Goal: Browse casually: Explore the website without a specific task or goal

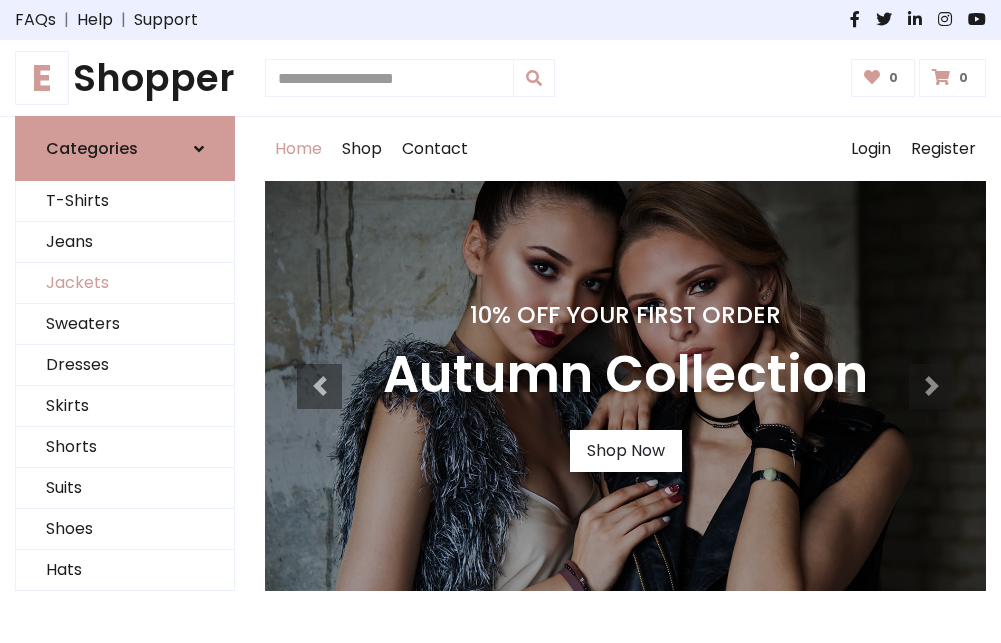
click at [125, 284] on link "Jackets" at bounding box center [125, 283] width 218 height 41
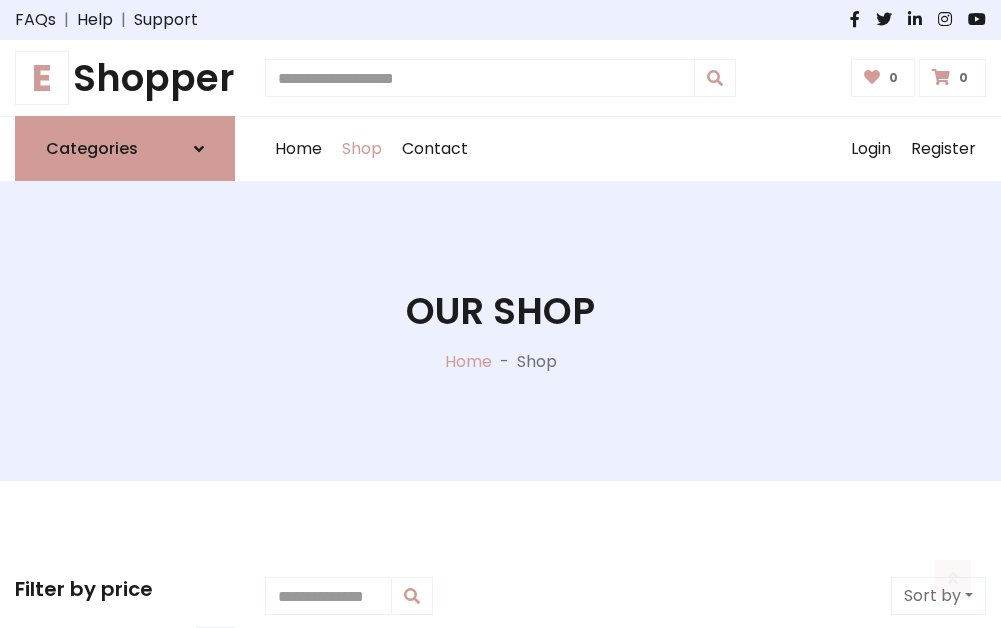
scroll to position [904, 0]
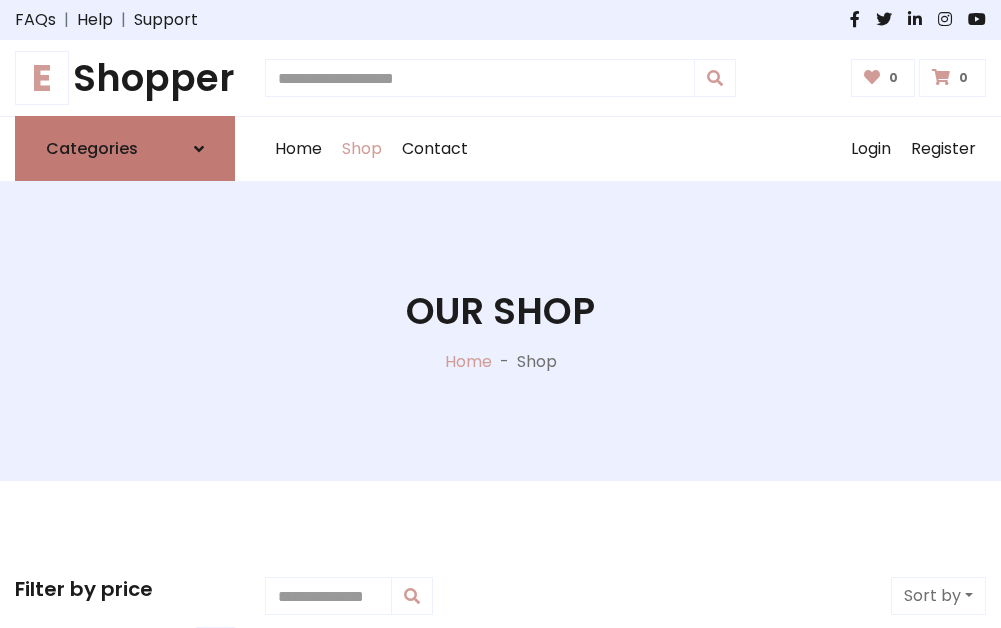
click at [125, 149] on h6 "Categories" at bounding box center [92, 148] width 92 height 19
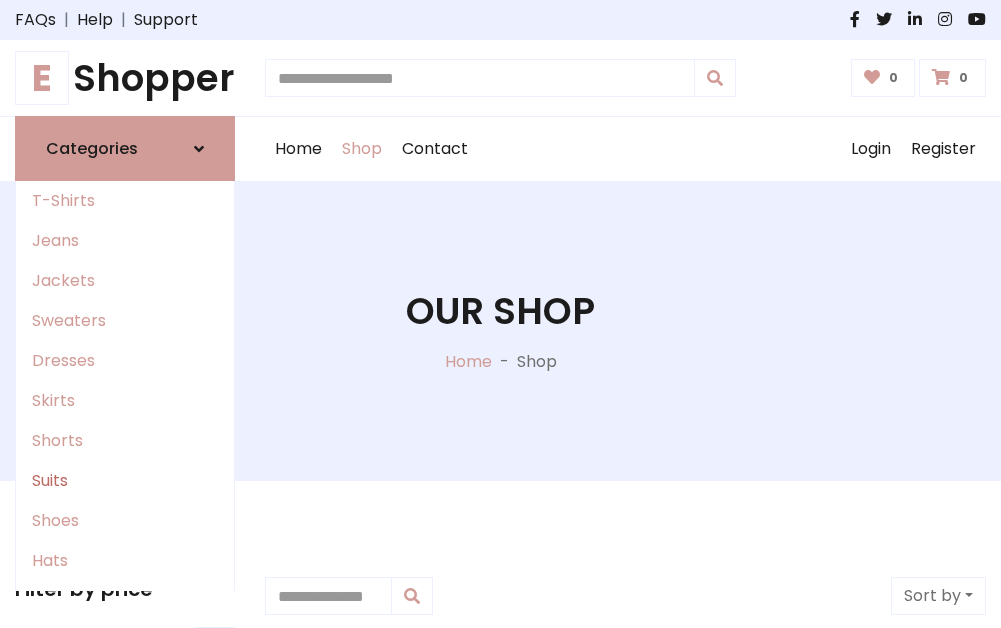
click at [125, 481] on link "Suits" at bounding box center [125, 481] width 218 height 40
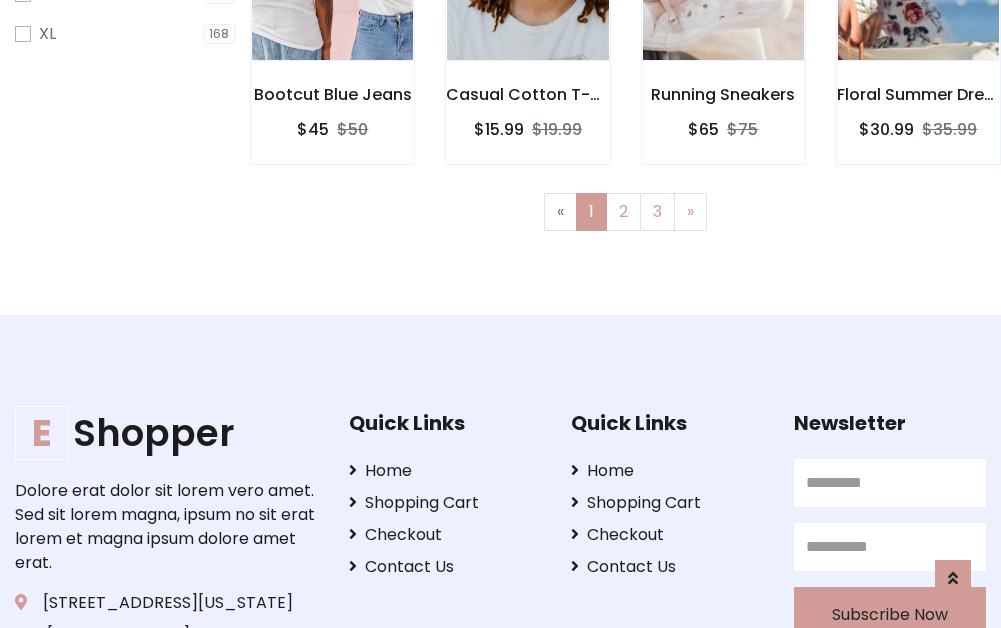
scroll to position [1344, 0]
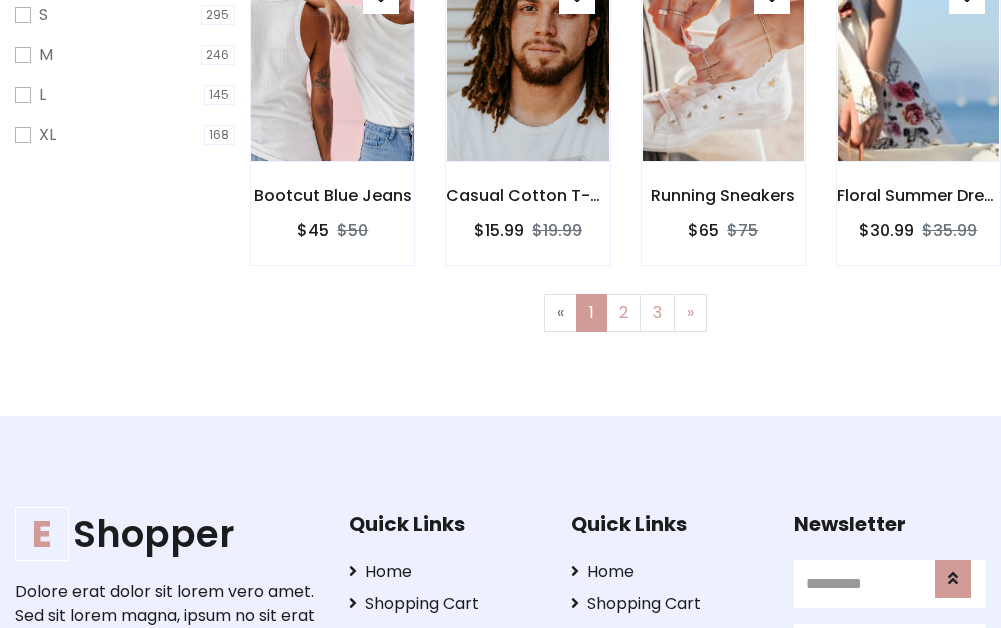
click at [332, 81] on img at bounding box center [332, 62] width 193 height 480
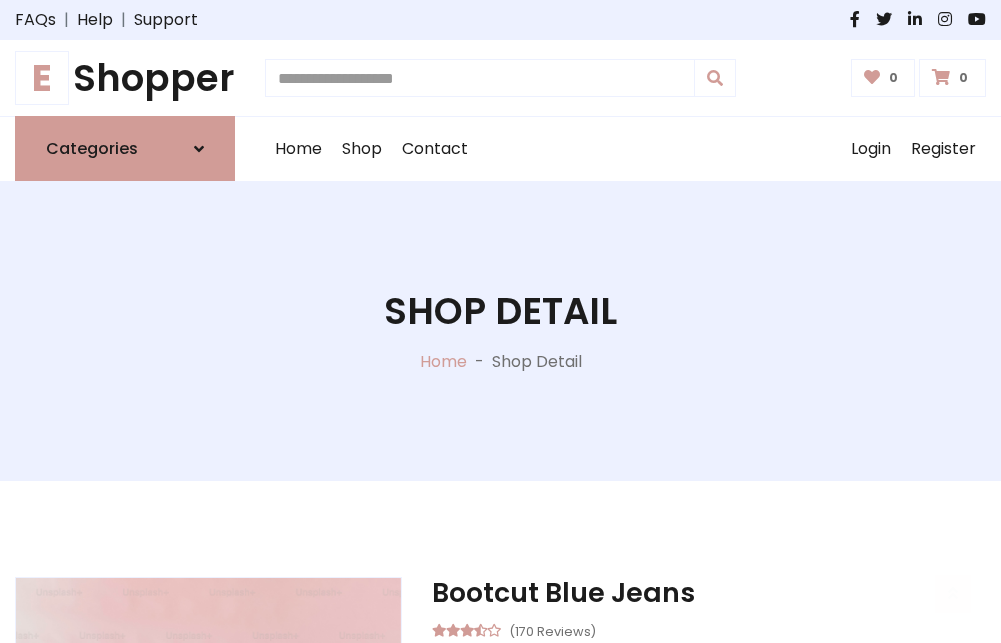
scroll to position [1869, 0]
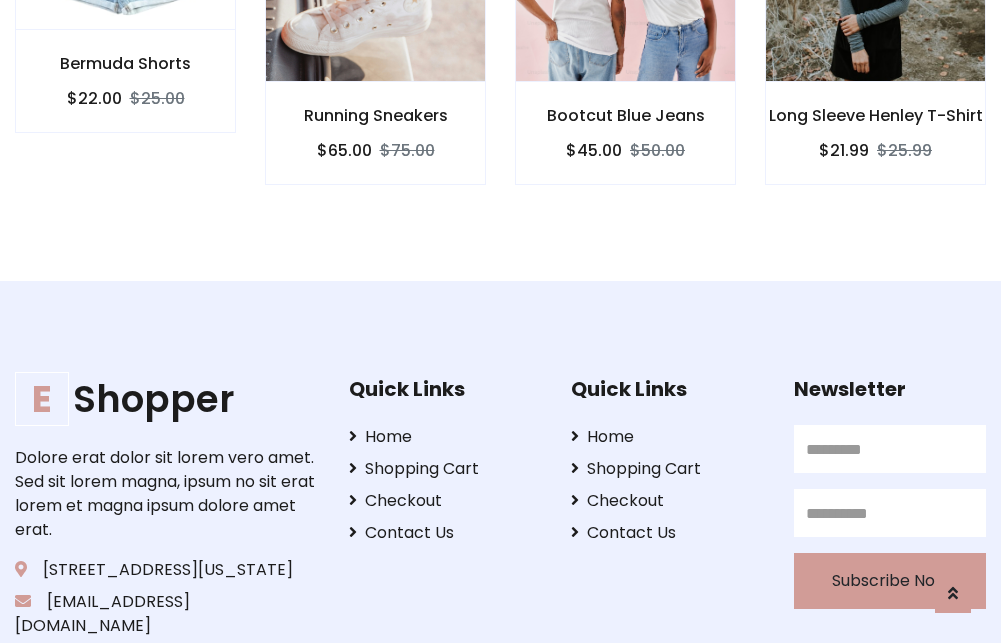
scroll to position [1867, 0]
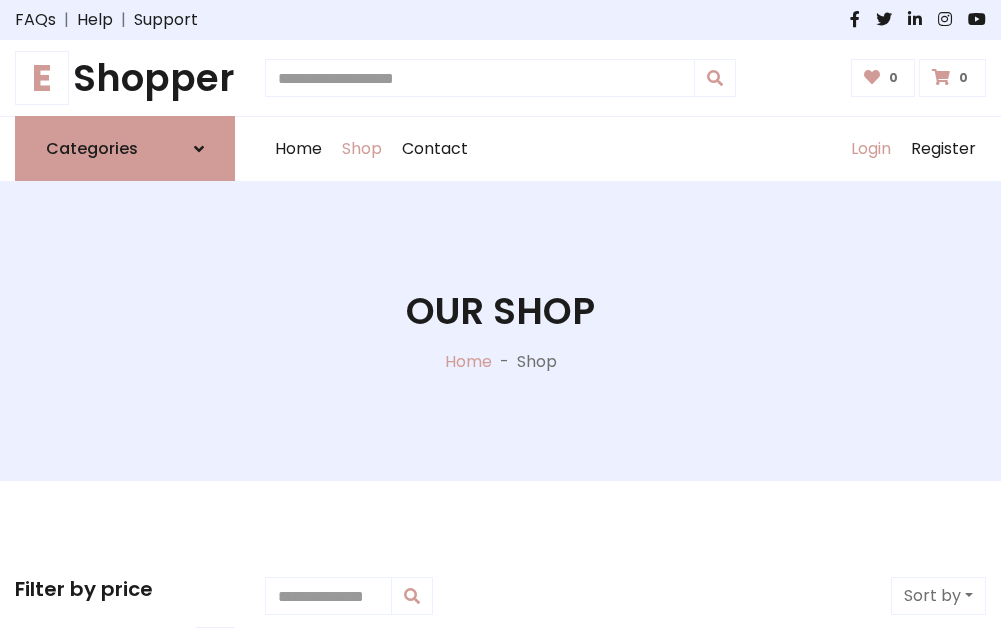
click at [870, 149] on link "Login" at bounding box center [871, 149] width 60 height 64
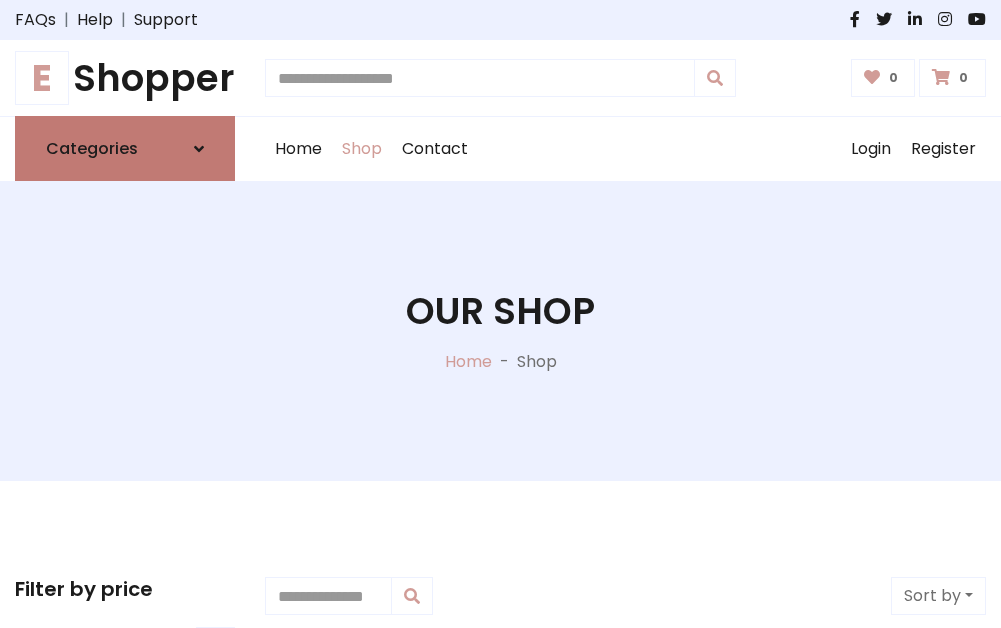
click at [199, 149] on icon at bounding box center [199, 149] width 10 height 16
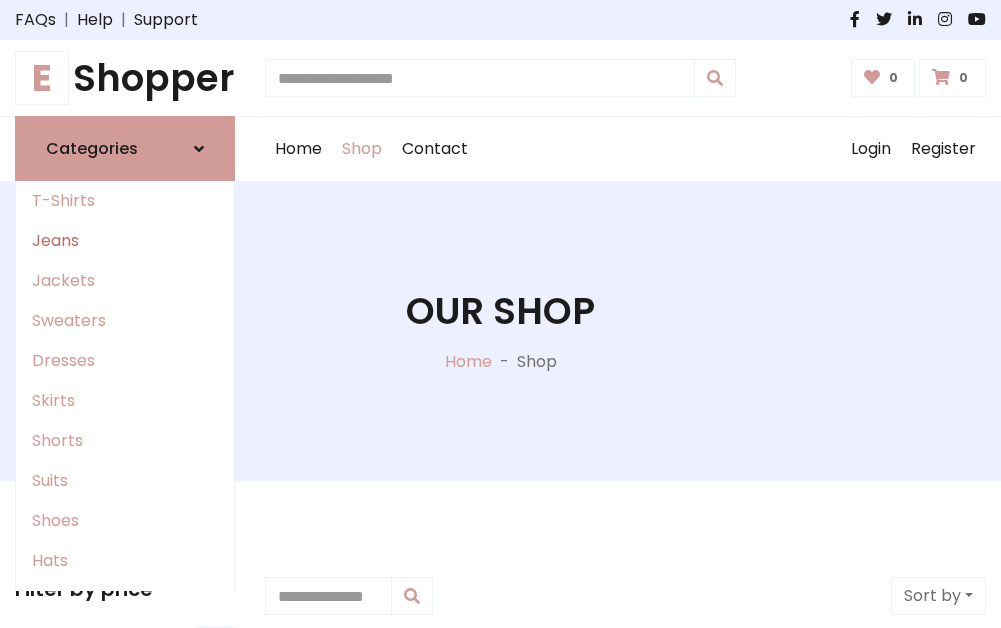
click at [125, 241] on link "Jeans" at bounding box center [125, 241] width 218 height 40
